Goal: Task Accomplishment & Management: Complete application form

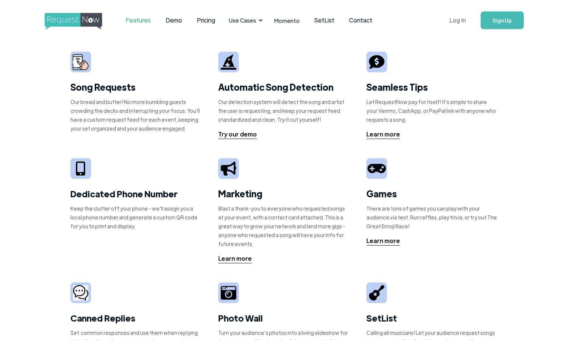
click at [459, 14] on link "Log In" at bounding box center [457, 20] width 31 height 26
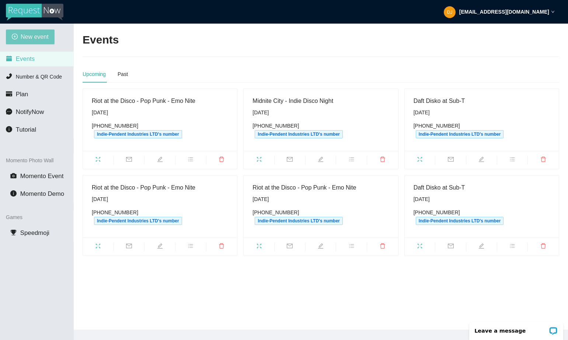
click at [40, 37] on span "New event" at bounding box center [35, 36] width 28 height 9
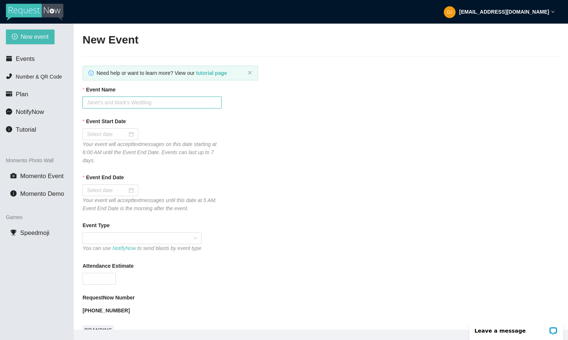
click at [142, 104] on input "Event Name" at bounding box center [152, 103] width 139 height 12
type input "TRL - Total Request LIve at Recess"
click at [110, 135] on input "Event Start Date" at bounding box center [107, 134] width 40 height 8
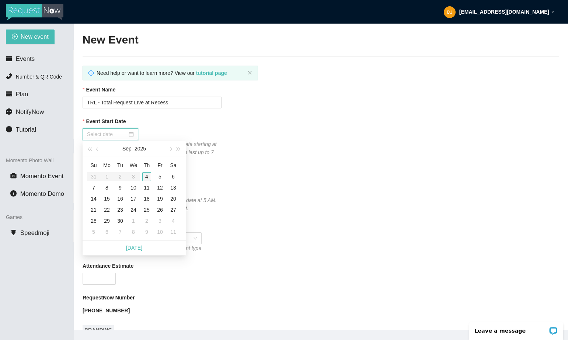
type input "09/04/2025"
click at [146, 172] on div "4" at bounding box center [146, 176] width 9 height 9
type input "09/05/2025"
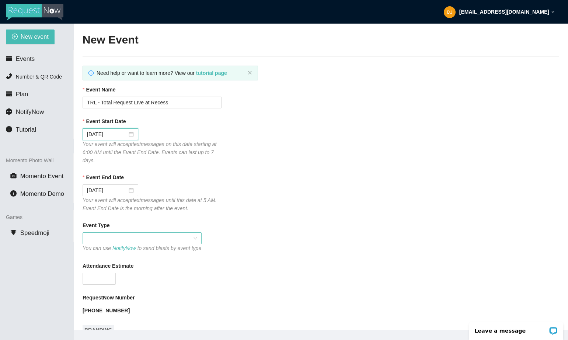
click at [120, 237] on span at bounding box center [142, 238] width 110 height 11
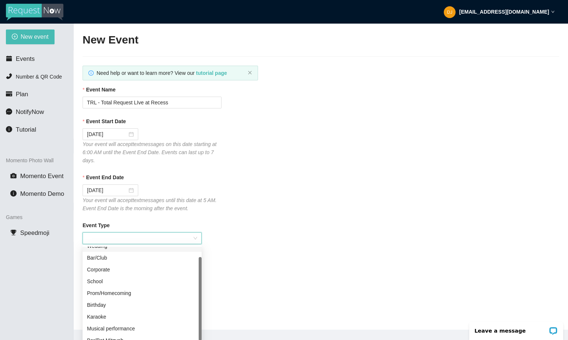
scroll to position [12, 0]
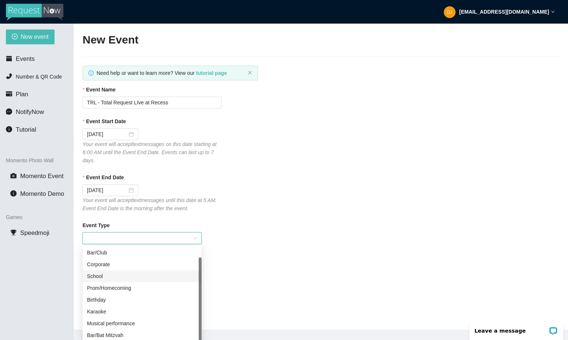
click at [105, 275] on div "School" at bounding box center [142, 276] width 110 height 8
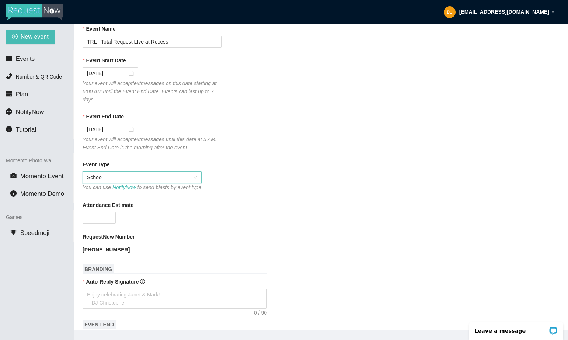
scroll to position [81, 0]
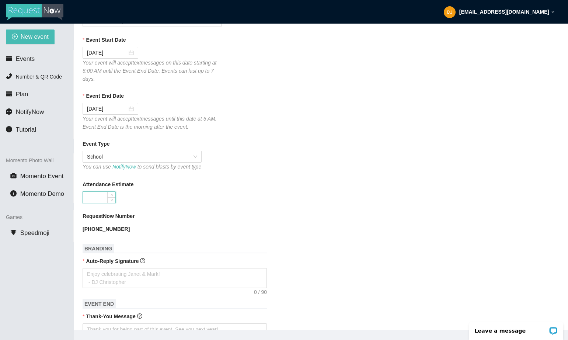
click at [95, 203] on input "Attendance Estimate" at bounding box center [99, 197] width 32 height 11
type input "200"
click at [274, 202] on div "Attendance Estimate 200" at bounding box center [321, 191] width 477 height 23
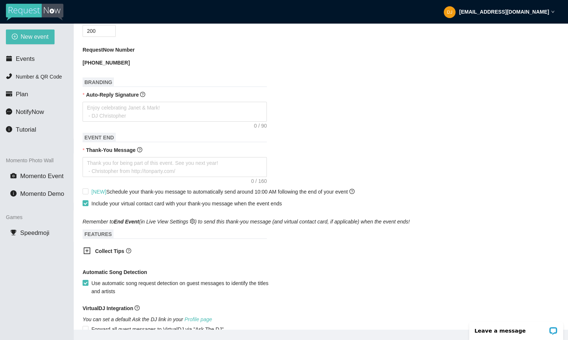
scroll to position [249, 0]
click at [123, 112] on textarea "Auto-Reply Signature" at bounding box center [175, 111] width 184 height 20
type textarea "T"
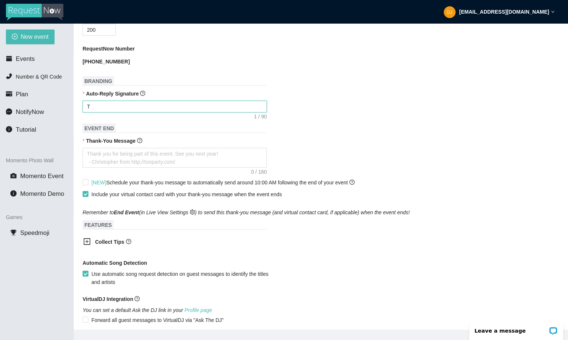
type textarea "Th"
type textarea "Tha"
type textarea "Than"
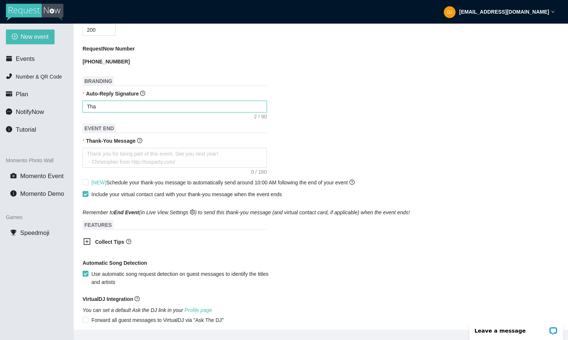
type textarea "Than"
type textarea "Thank"
type textarea "Thanks"
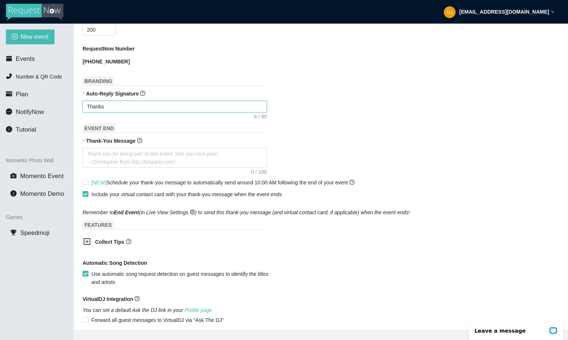
type textarea "Thanks"
type textarea "Thanks f"
type textarea "Thanks fo"
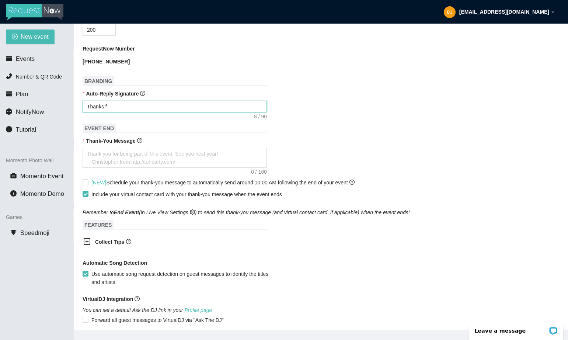
type textarea "Thanks fo"
type textarea "Thanks for"
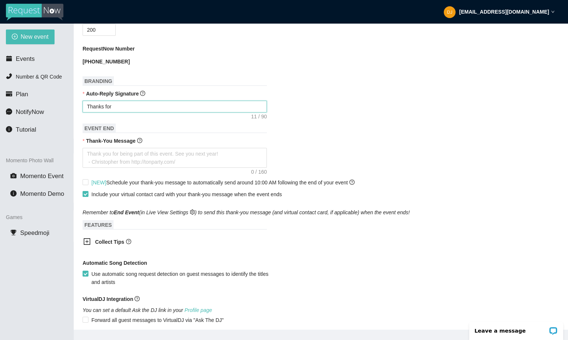
type textarea "Thanks for t"
type textarea "Thanks for th"
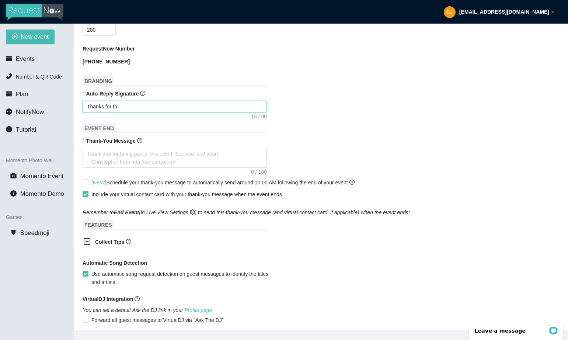
type textarea "Thanks for th"
type textarea "Thanks for the"
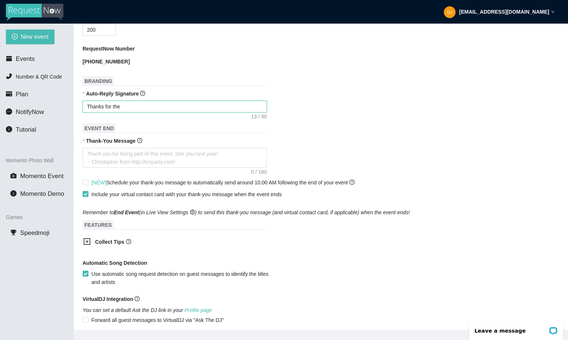
type textarea "Thanks for the"
type textarea "Thanks for the 9"
type textarea "Thanks for the 90"
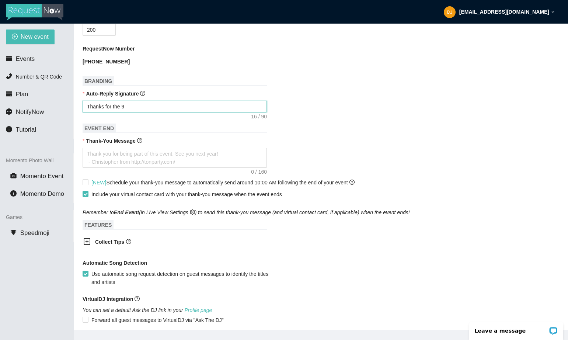
type textarea "Thanks for the 90"
type textarea "Thanks for the 90'"
type textarea "Thanks for the 90's"
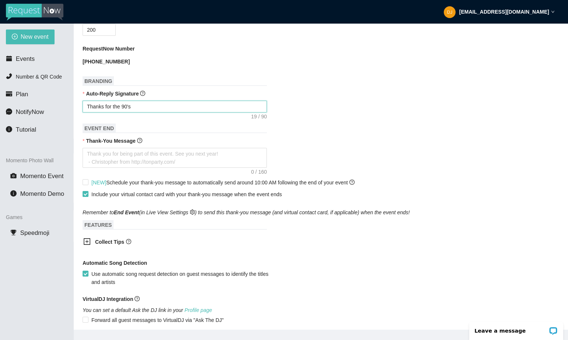
type textarea "Thanks for the 90's-"
type textarea "Thanks for the 90's-0"
type textarea "Thanks for the 90's-00"
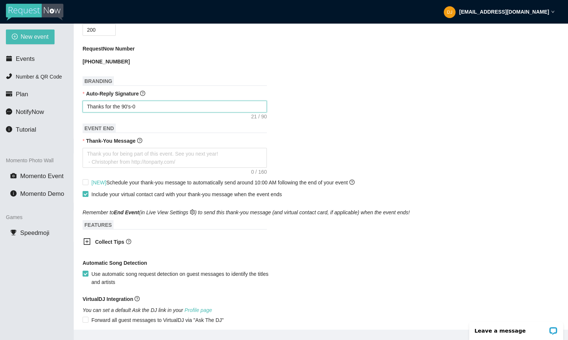
type textarea "Thanks for the 90's-00"
type textarea "Thanks for the 90's-00'"
type textarea "Thanks for the 90's-00's"
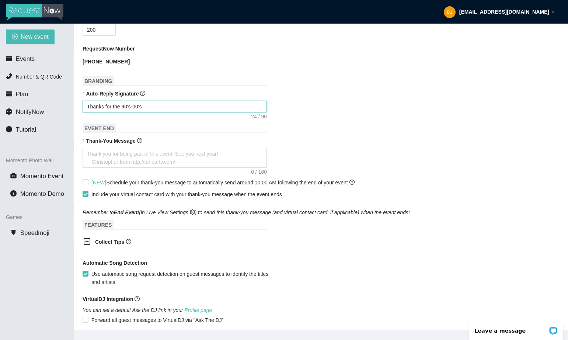
type textarea "Thanks for the 90's-00's"
type textarea "Thanks for the 90's-00's R"
type textarea "Thanks for the 90's-00's Re"
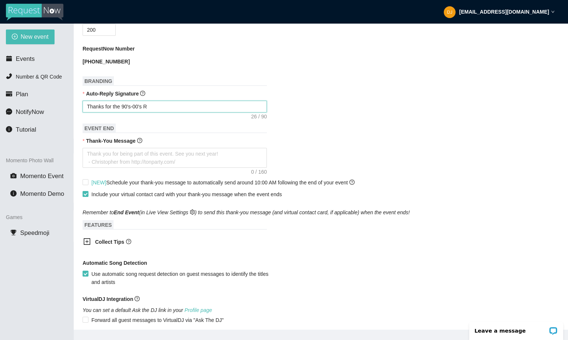
type textarea "Thanks for the 90's-00's Re"
type textarea "Thanks for the 90's-00's Req"
type textarea "Thanks for the 90's-00's Reqi"
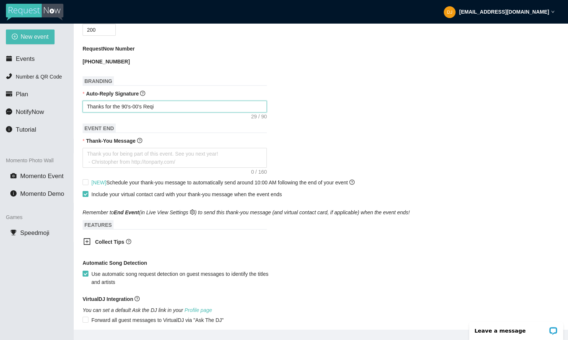
type textarea "Thanks for the 90's-00's Reqie"
type textarea "Thanks for the 90's-00's Reqies"
type textarea "Thanks for the 90's-00's Reqiest"
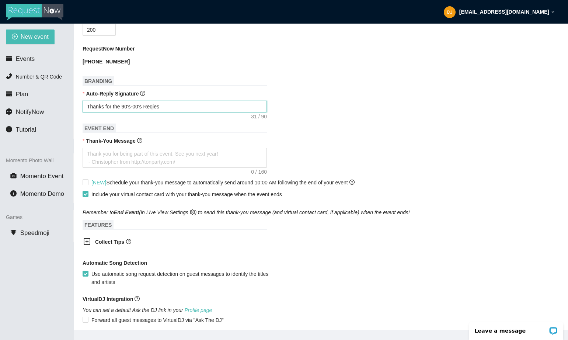
type textarea "Thanks for the 90's-00's Reqiest"
type textarea "Thanks for the 90's-00's Reqies"
type textarea "Thanks for the 90's-00's Reqie"
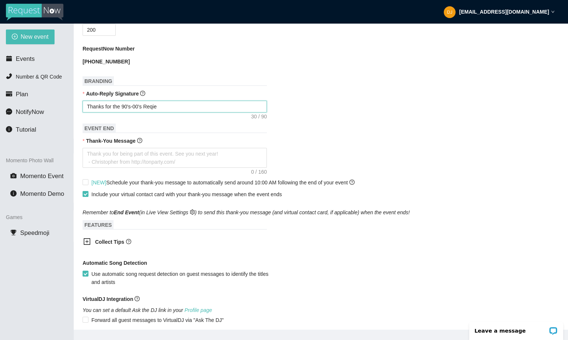
type textarea "Thanks for the 90's-00's Reqi"
type textarea "Thanks for the 90's-00's Req"
type textarea "Thanks for the 90's-00's Requ"
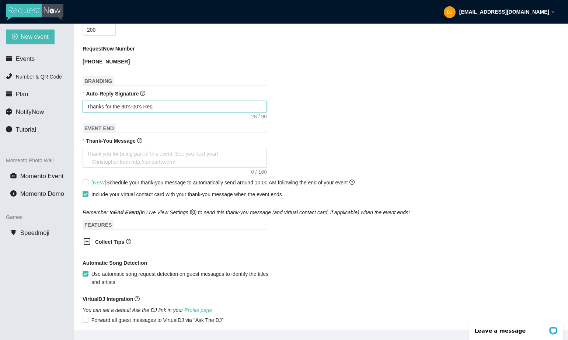
type textarea "Thanks for the 90's-00's Requ"
type textarea "Thanks for the 90's-00's Reque"
type textarea "Thanks for the 90's-00's Reques"
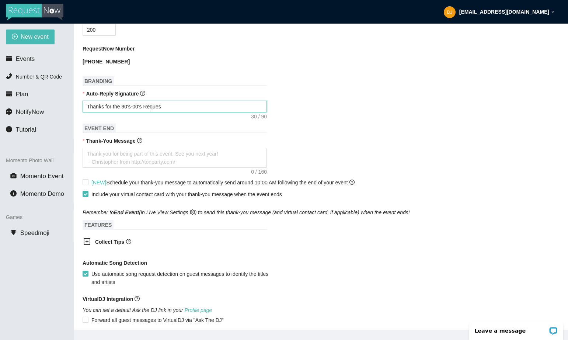
type textarea "Thanks for the 90's-00's Request"
type textarea "Thanks for the 90's-00's Request."
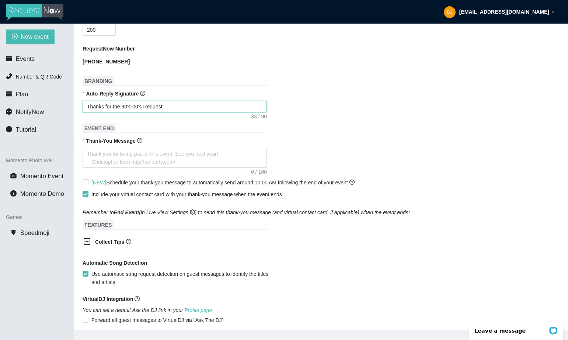
type textarea "Thanks for the 90's-00's Request."
type textarea "Thanks for the 90's-00's Request. T"
type textarea "Thanks for the 90's-00's Request."
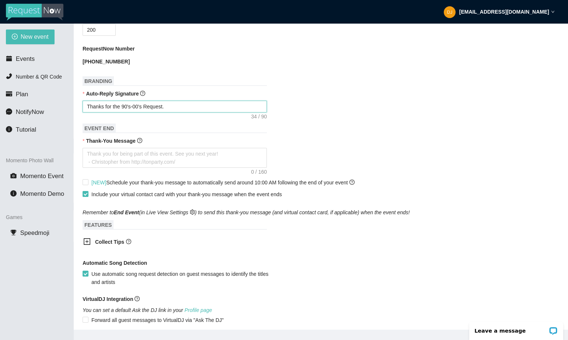
type textarea "Thanks for the 90's-00's Request. P"
type textarea "Thanks for the 90's-00's Request. Pl"
type textarea "Thanks for the 90's-00's Request. Ple"
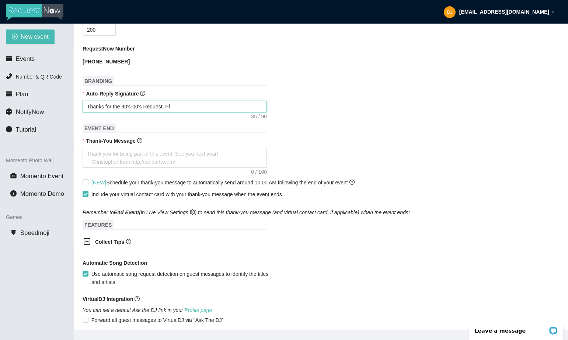
type textarea "Thanks for the 90's-00's Request. Ple"
type textarea "Thanks for the 90's-00's Request. Plea"
type textarea "Thanks for the 90's-00's Request. Pleas"
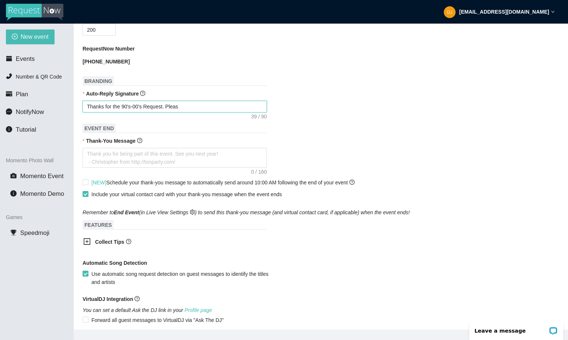
type textarea "Thanks for the 90's-00's Request. Please"
type textarea "Thanks for the 90's-00's Request. Please i"
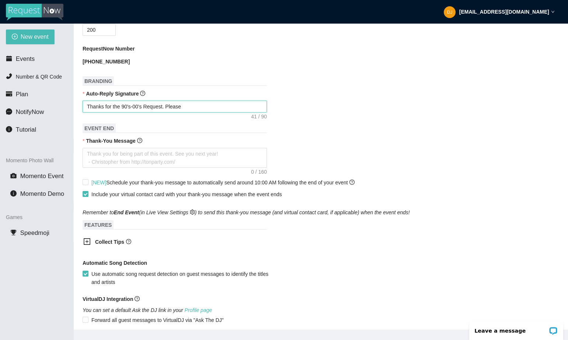
type textarea "Thanks for the 90's-00's Request. Please i"
type textarea "Thanks for the 90's-00's Request. Please in"
type textarea "Thanks for the 90's-00's Request. Please inc"
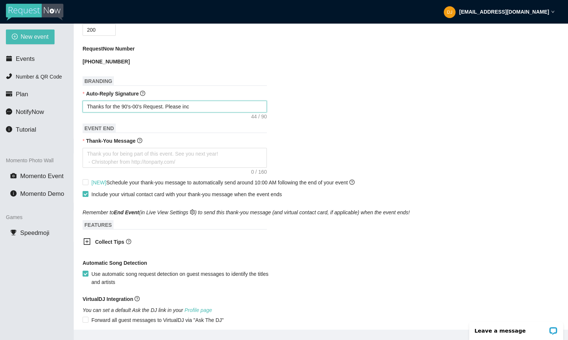
type textarea "Thanks for the 90's-00's Request. Please incl"
type textarea "Thanks for the 90's-00's Request. Please inclu"
type textarea "Thanks for the 90's-00's Request. Please includ"
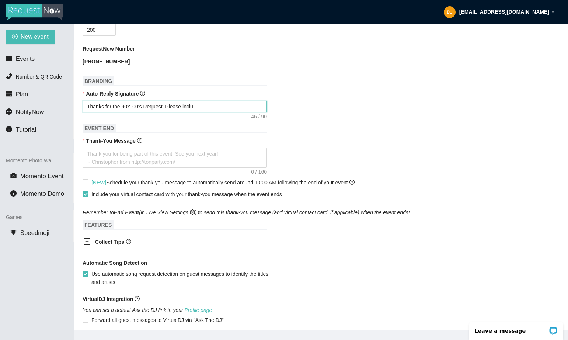
type textarea "Thanks for the 90's-00's Request. Please includ"
type textarea "Thanks for the 90's-00's Request. Please include"
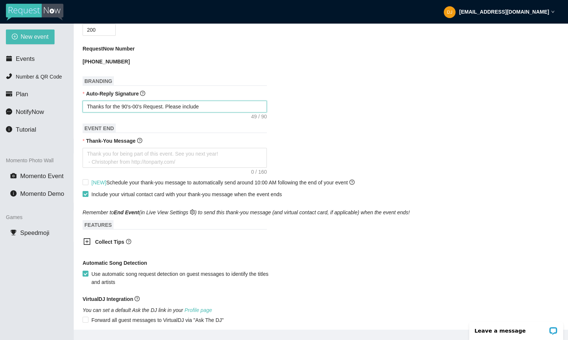
type textarea "Thanks for the 90's-00's Request. Please include s"
type textarea "Thanks for the 90's-00's Request. Please include so"
type textarea "Thanks for the 90's-00's Request. Please include son"
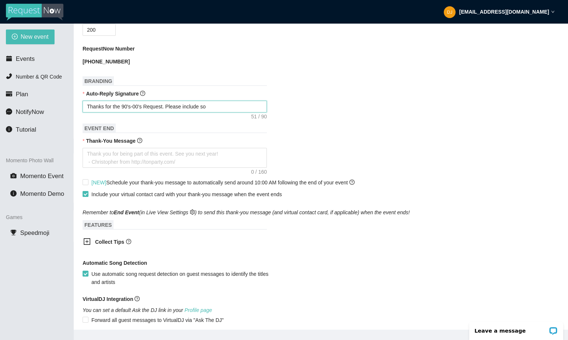
type textarea "Thanks for the 90's-00's Request. Please include son"
type textarea "Thanks for the 90's-00's Request. Please include song"
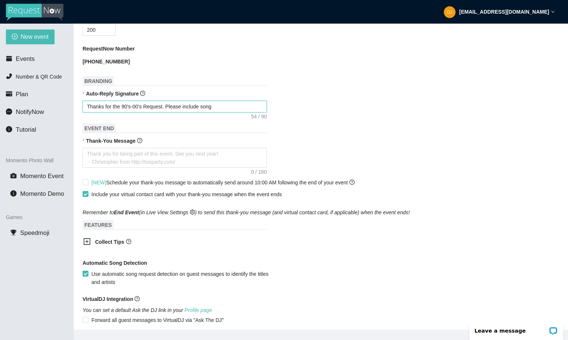
type textarea "Thanks for the 90's-00's Request. Please include song n"
type textarea "Thanks for the 90's-00's Request. Please include song na"
type textarea "Thanks for the 90's-00's Request. Please include song nam"
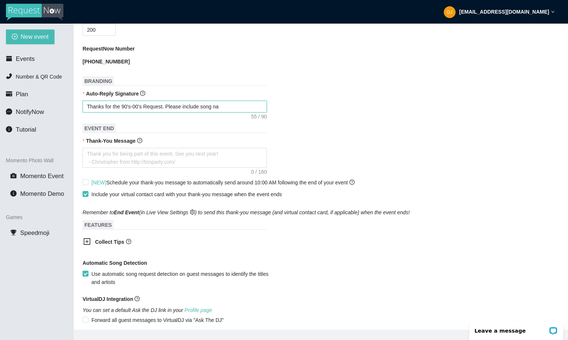
type textarea "Thanks for the 90's-00's Request. Please include song nam"
type textarea "Thanks for the 90's-00's Request. Please include song name"
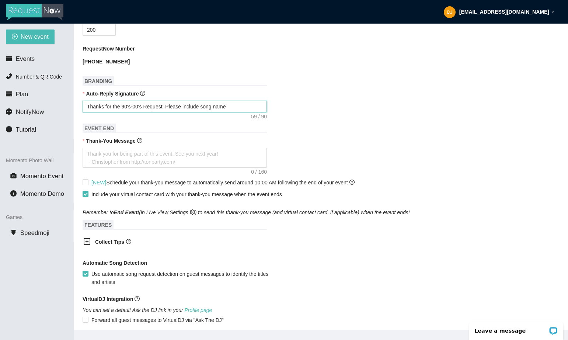
type textarea "Thanks for the 90's-00's Request. Please include song name w"
type textarea "Thanks for the 90's-00's Request. Please include song name wi"
type textarea "Thanks for the 90's-00's Request. Please include song name wit"
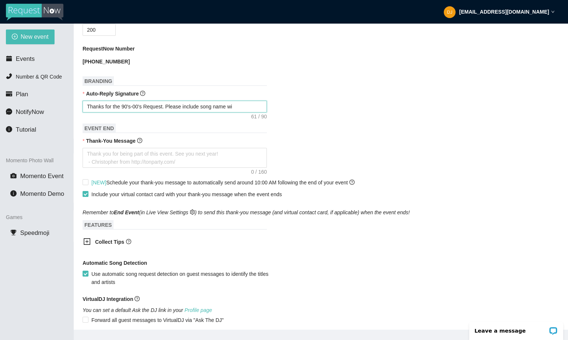
type textarea "Thanks for the 90's-00's Request. Please include song name wit"
type textarea "Thanks for the 90's-00's Request. Please include song name with"
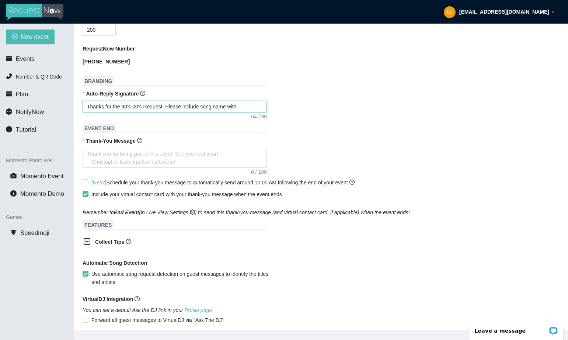
type textarea "Thanks for the 90's-00's Request. Please include song name with t"
type textarea "Thanks for the 90's-00's Request. Please include song name with ti"
type textarea "Thanks for the 90's-00's Request. Please include song name with tip"
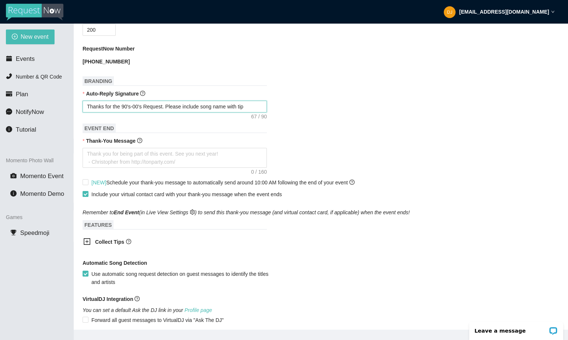
type textarea "Thanks for the 90's-00's Request. Please include song name with tip"
click at [103, 245] on b "Collect Tips" at bounding box center [109, 242] width 29 height 6
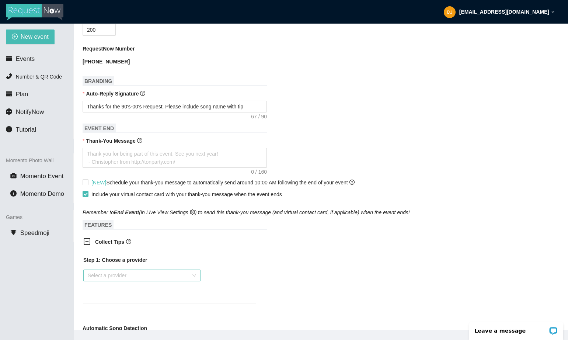
click at [119, 281] on input "search" at bounding box center [139, 275] width 103 height 11
click at [104, 306] on div "Venmo" at bounding box center [142, 309] width 108 height 8
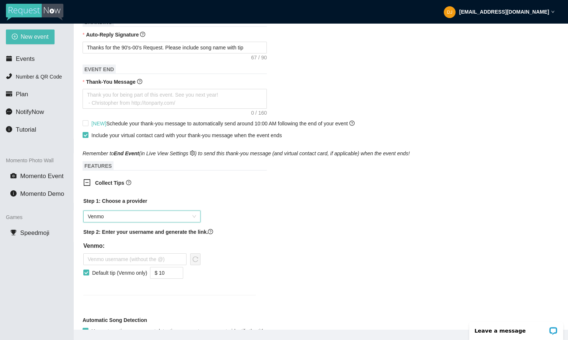
scroll to position [324, 0]
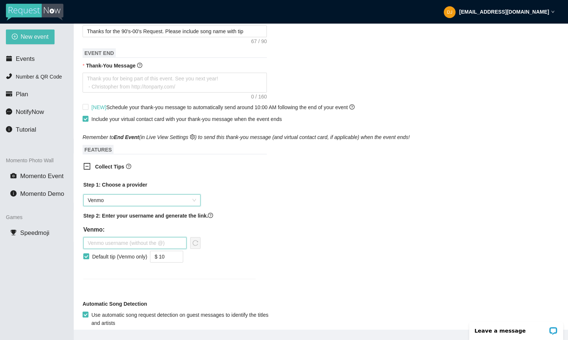
click at [110, 246] on input "text" at bounding box center [134, 243] width 103 height 12
type input "greg-corner"
click at [86, 258] on input "Default tip (Venmo only)" at bounding box center [85, 255] width 5 height 5
checkbox input "false"
click at [196, 246] on icon "reload" at bounding box center [195, 243] width 6 height 6
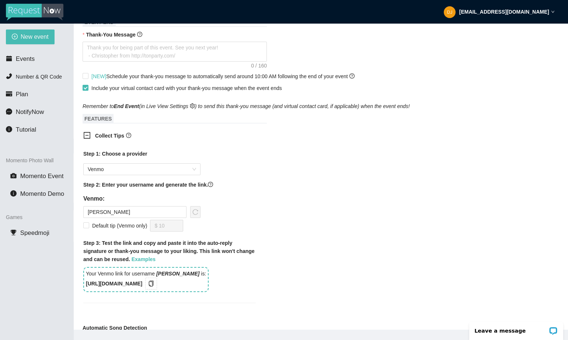
scroll to position [356, 0]
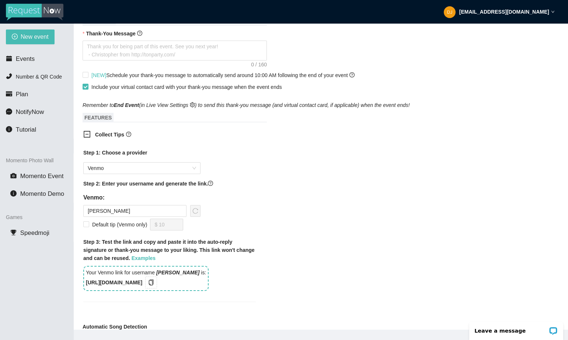
drag, startPoint x: 160, startPoint y: 288, endPoint x: 80, endPoint y: 290, distance: 80.0
click at [80, 290] on div "Step 1: Choose a provider Venmo Step 2: Enter your username and generate the li…" at bounding box center [169, 229] width 184 height 171
copy b "https://songtip.me/49WyEn3"
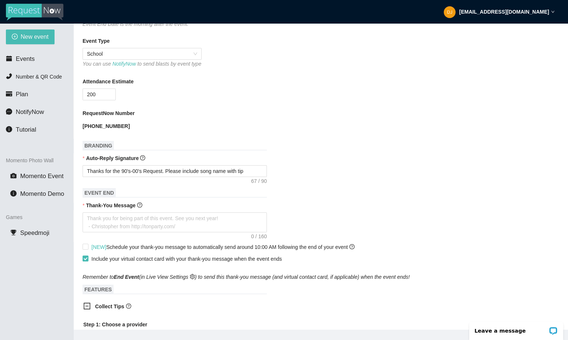
scroll to position [182, 0]
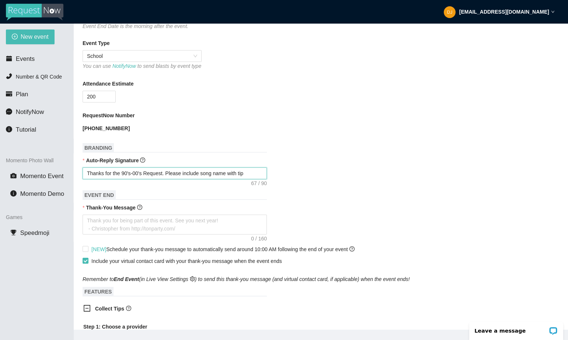
click at [255, 179] on textarea "Thanks for the 90's-00's Request. Please include song name with tip" at bounding box center [175, 173] width 184 height 12
type textarea "Thanks for the 90's-00's Request. Please include song name with tip"
drag, startPoint x: 255, startPoint y: 179, endPoint x: 186, endPoint y: 179, distance: 68.6
click at [186, 179] on textarea "Thanks for the 90's-00's Request. Please include song name with tip" at bounding box center [175, 173] width 184 height 12
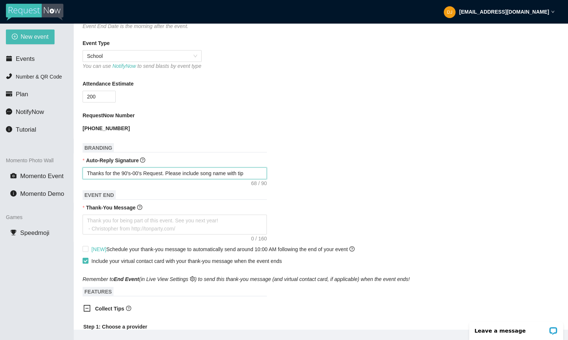
type textarea "Thanks for the 90's-00's Request. Please"
type textarea "Thanks for the 90's-00's Request. Pleas"
type textarea "Thanks for the 90's-00's Request. Plea"
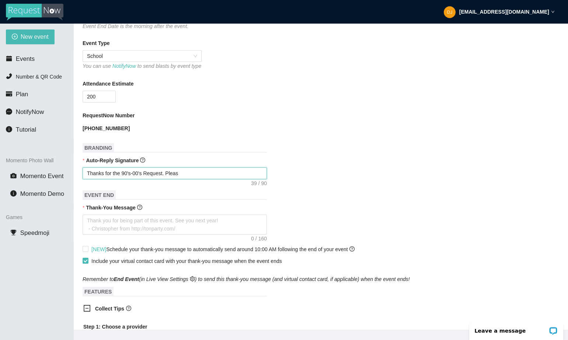
type textarea "Thanks for the 90's-00's Request. Plea"
type textarea "Thanks for the 90's-00's Request. Ple"
type textarea "Thanks for the 90's-00's Request. Pl"
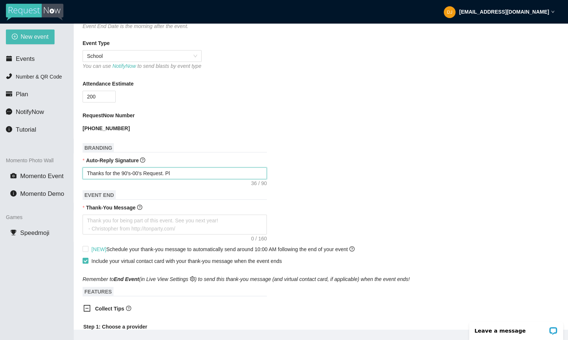
type textarea "Thanks for the 90's-00's Request. P"
type textarea "Thanks for the 90's-00's Request."
paste textarea "https://songtip.me/49WyEn3"
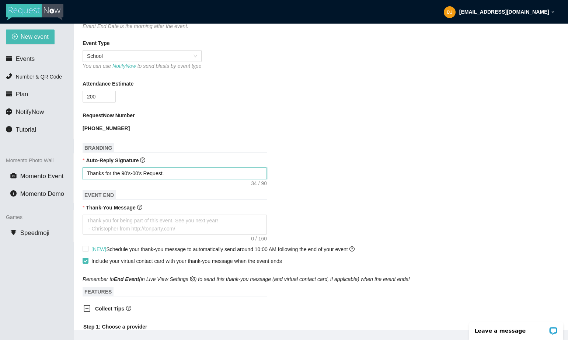
type textarea "Thanks for the 90's-00's Request. https://songtip.me/49WyEn3"
click at [170, 179] on textarea "Thanks for the 90's-00's Request. https://songtip.me/49WyEn3" at bounding box center [175, 173] width 184 height 12
type textarea "Thanks for the 90's-00's Request. Ihttps://songtip.me/49WyEn3"
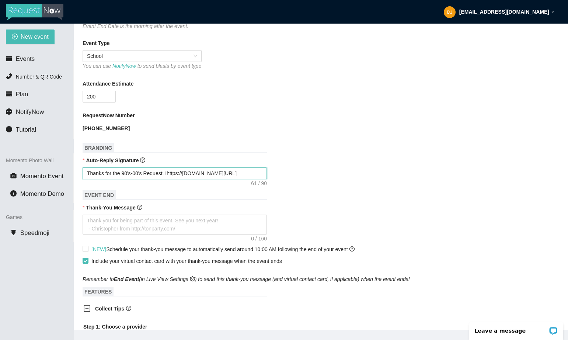
type textarea "Thanks for the 90's-00's Request. Inhttps://songtip.me/49WyEn3"
type textarea "Thanks for the 90's-00's Request. Inchttps://songtip.me/49WyEn3"
type textarea "Thanks for the 90's-00's Request. Inclhttps://songtip.me/49WyEn3"
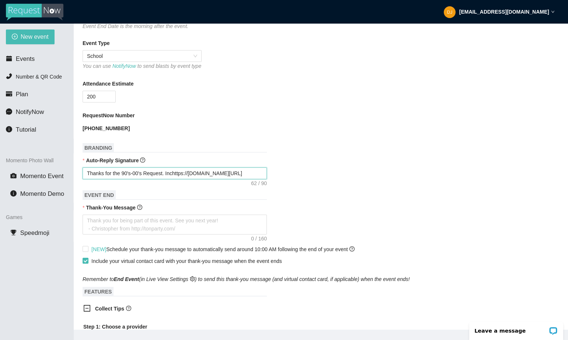
type textarea "Thanks for the 90's-00's Request. Inclhttps://songtip.me/49WyEn3"
type textarea "Thanks for the 90's-00's Request. Incluhttps://songtip.me/49WyEn3"
type textarea "Thanks for the 90's-00's Request. Includhttps://songtip.me/49WyEn3"
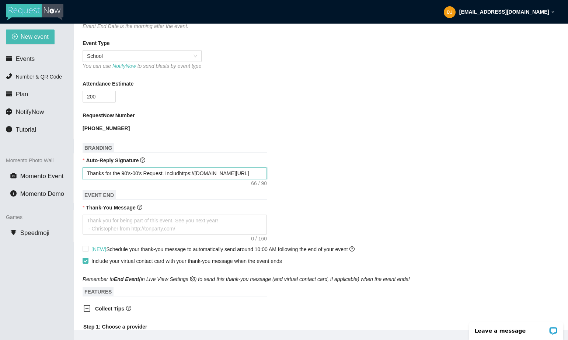
type textarea "Thanks for the 90's-00's Request. Includehttps://songtip.me/49WyEn3"
type textarea "Thanks for the 90's-00's Request. Include https://songtip.me/49WyEn3"
type textarea "Thanks for the 90's-00's Request. Include shttps://songtip.me/49WyEn3"
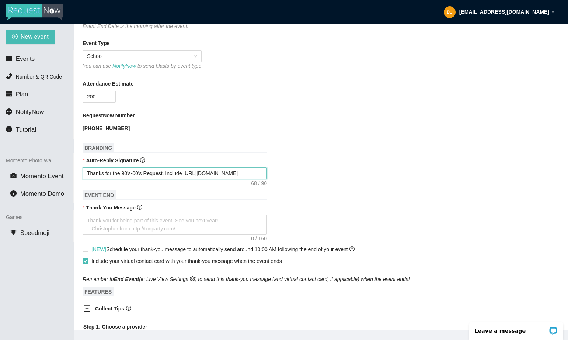
type textarea "Thanks for the 90's-00's Request. Include shttps://songtip.me/49WyEn3"
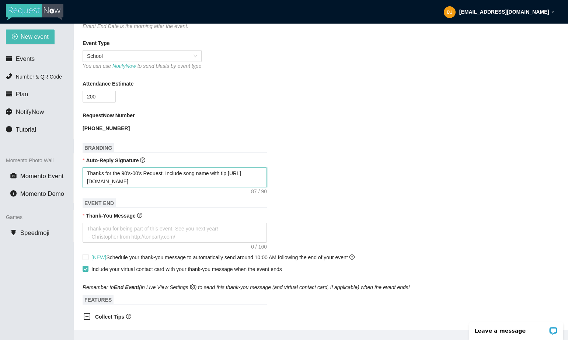
click at [168, 180] on textarea "Thanks for the 90's-00's Request. Include song name with tip https://songtip.me…" at bounding box center [175, 177] width 184 height 20
click at [226, 181] on textarea "Thanks for the 90's-00's Request! Include song name with tip https://songtip.me…" at bounding box center [175, 177] width 184 height 20
click at [130, 238] on textarea "Thank-You Message" at bounding box center [175, 233] width 184 height 20
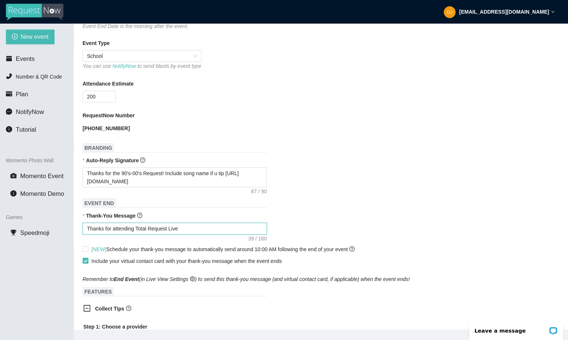
click at [137, 234] on textarea "Thanks for attending Total Request Live" at bounding box center [175, 229] width 184 height 12
click at [203, 234] on textarea "Thanks for attending TRL-Total Request Live" at bounding box center [175, 229] width 184 height 12
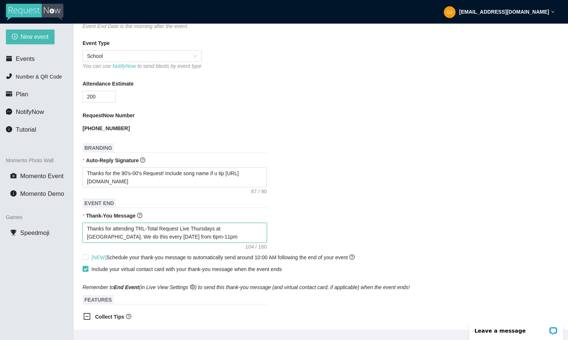
click at [195, 243] on textarea "Thanks for attending TRL-Total Request Live Thursdays at Recess. We do this eve…" at bounding box center [175, 233] width 184 height 20
paste textarea "https://songtip.me/49WyEn3"
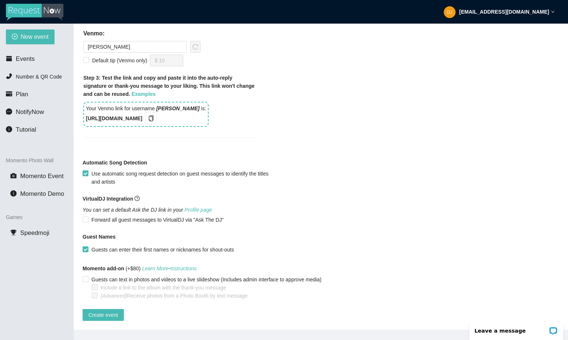
scroll to position [549, 0]
click at [100, 311] on span "Create event" at bounding box center [102, 315] width 29 height 8
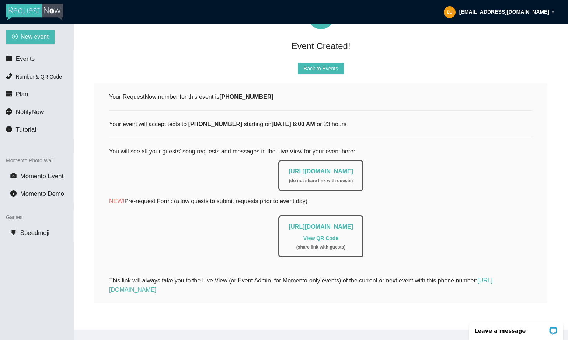
scroll to position [0, 0]
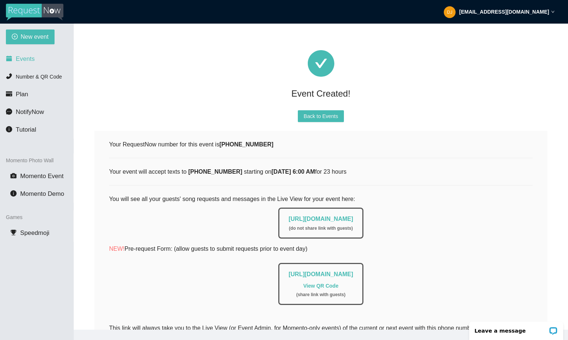
click at [26, 56] on span "Events" at bounding box center [25, 58] width 19 height 7
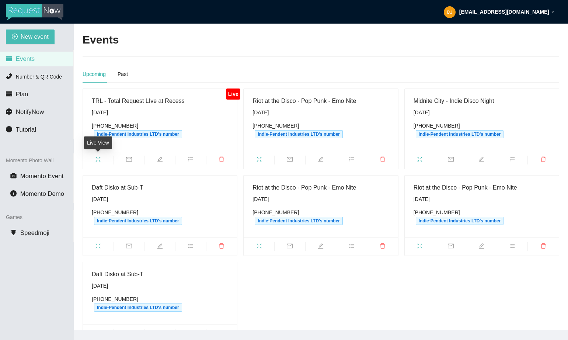
click at [101, 158] on icon "fullscreen" at bounding box center [98, 159] width 6 height 6
